Goal: Information Seeking & Learning: Learn about a topic

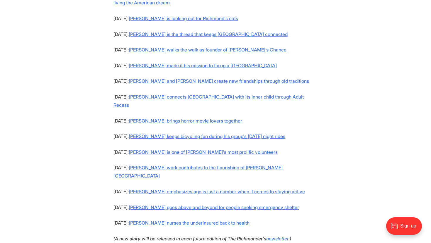
scroll to position [527, 0]
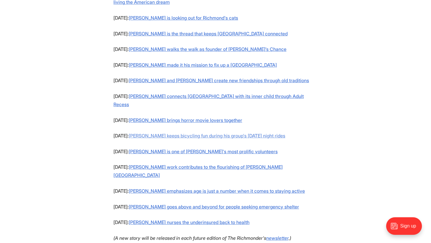
click at [142, 133] on link "Keith Ramsey keeps bicycling fun during his group's Monday night rides" at bounding box center [207, 136] width 156 height 6
click at [148, 204] on link "Rodney Hopkins goes above and beyond for people seeking emergency shelter" at bounding box center [214, 207] width 170 height 6
click at [158, 133] on link "Keith Ramsey keeps bicycling fun during his group's Monday night rides" at bounding box center [207, 136] width 156 height 6
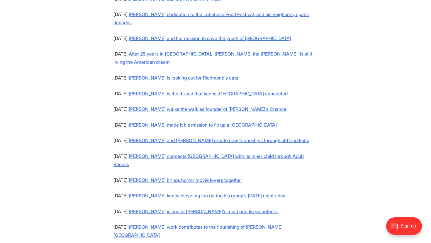
scroll to position [462, 0]
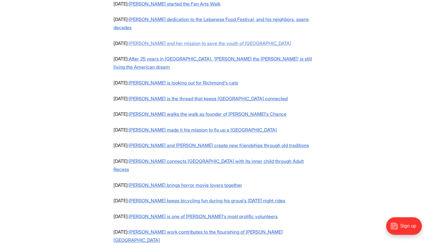
click at [160, 40] on link "Jo White and her mission to save the youth of Richmond" at bounding box center [210, 43] width 162 height 6
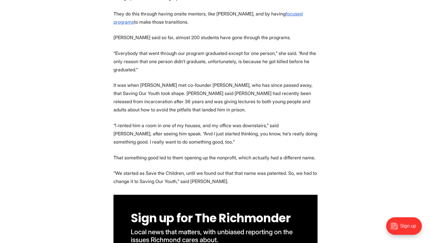
scroll to position [591, 0]
